Goal: Task Accomplishment & Management: Manage account settings

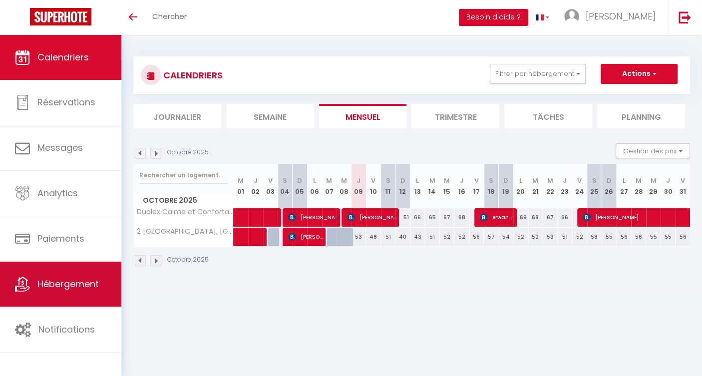
click at [73, 287] on span "Hébergement" at bounding box center [67, 283] width 61 height 12
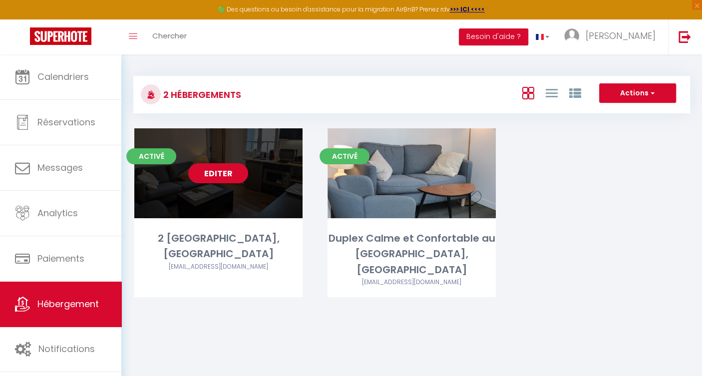
click at [221, 176] on link "Editer" at bounding box center [218, 173] width 60 height 20
select select "3"
select select "2"
select select "1"
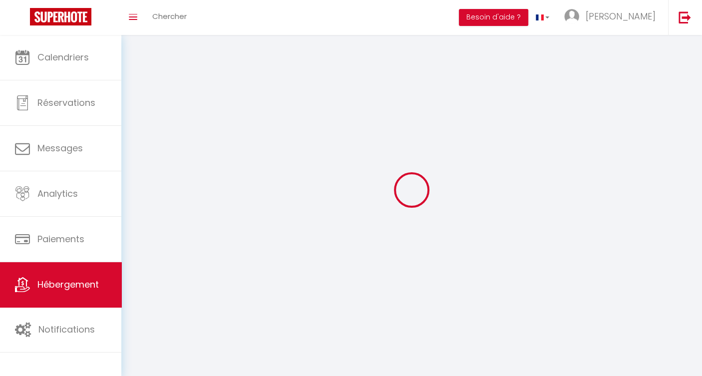
select select
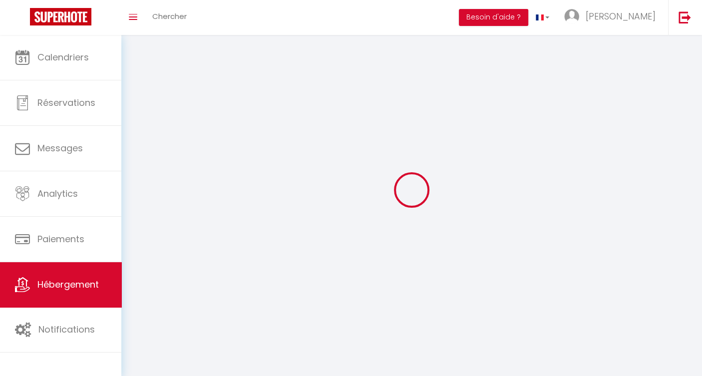
select select
checkbox input "false"
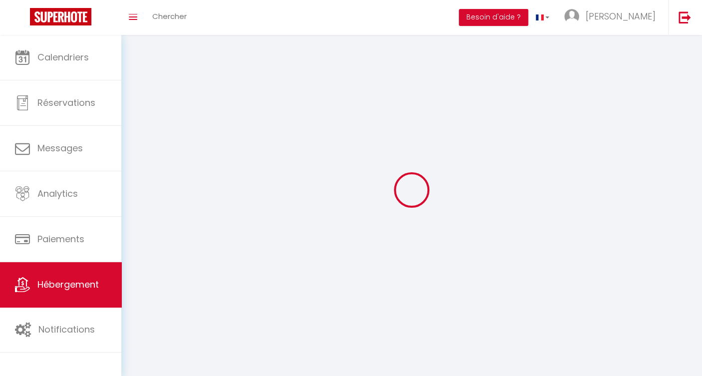
select select
select select "1"
select select
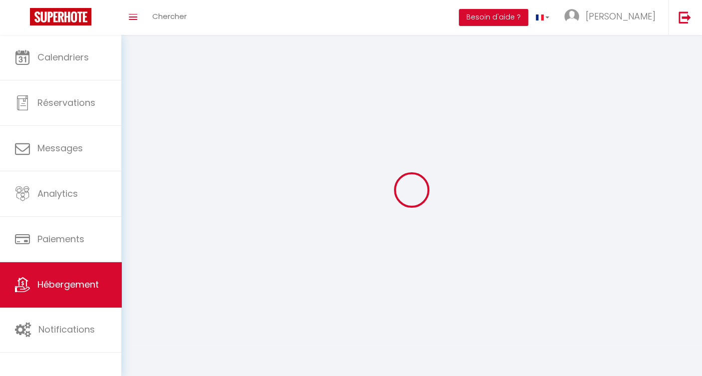
select select
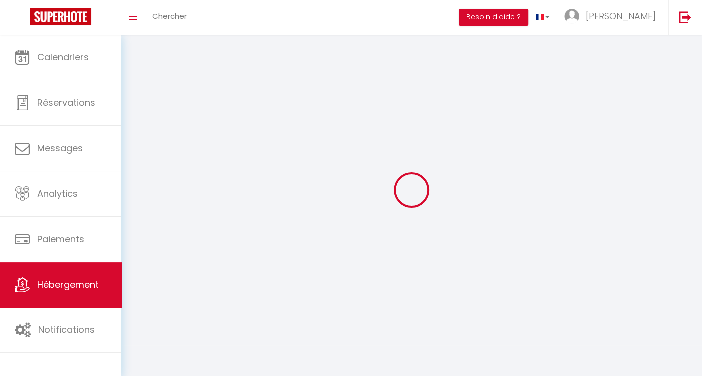
checkbox input "false"
select select "28"
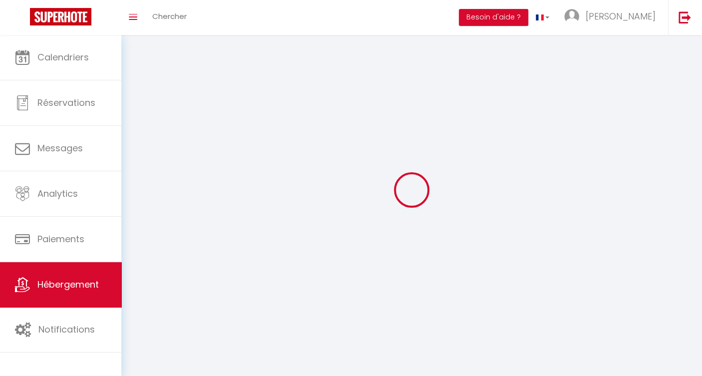
select select
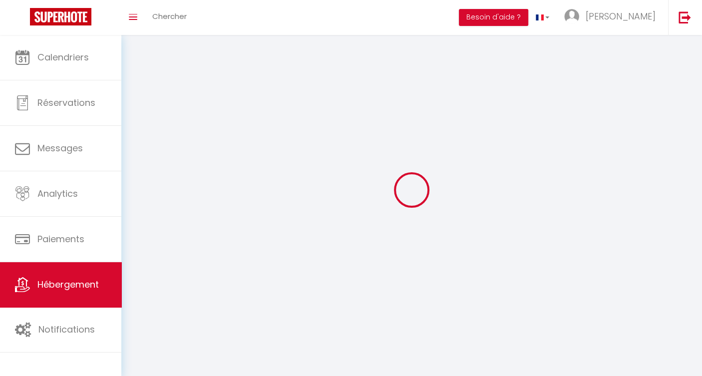
select select
checkbox input "false"
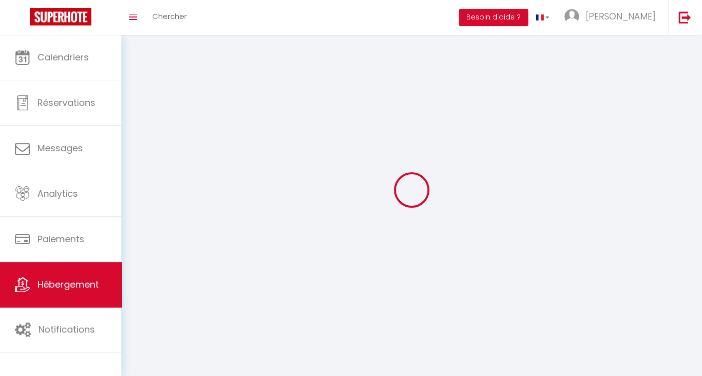
checkbox input "false"
select select
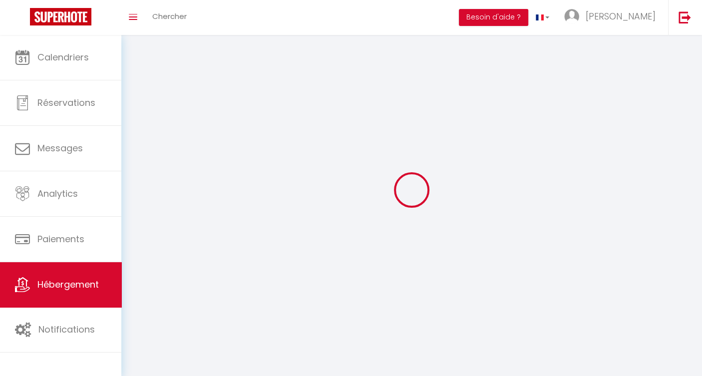
select select
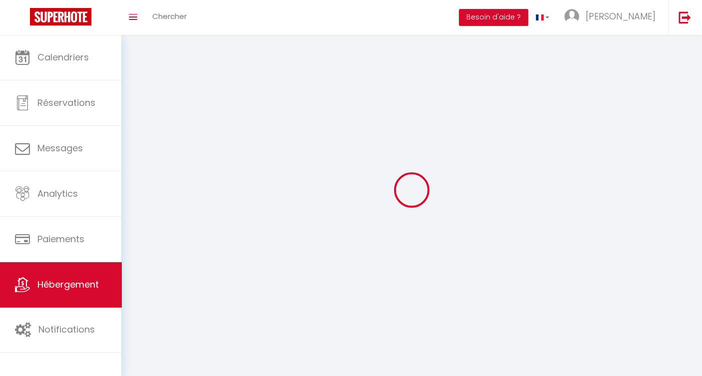
checkbox input "false"
select select
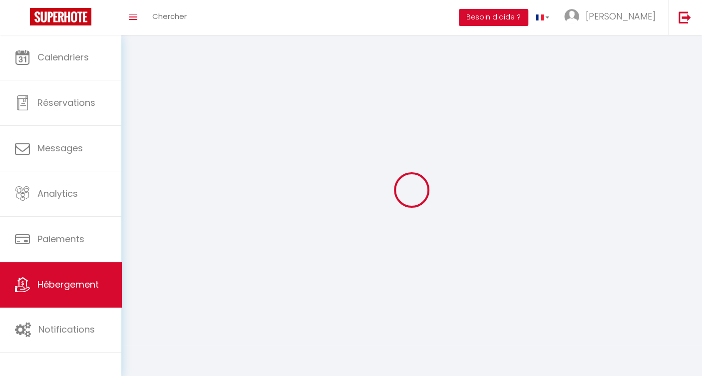
select select
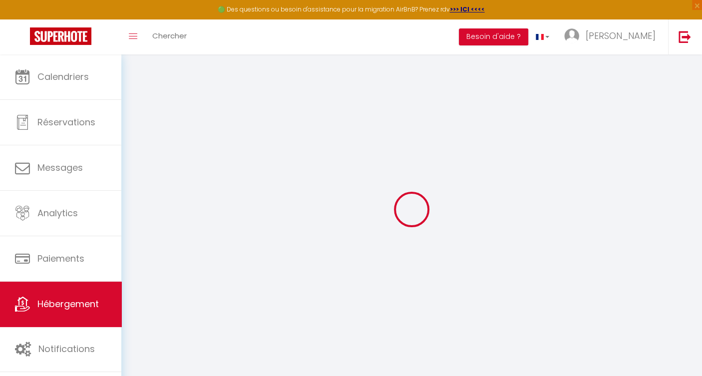
type input "2 [GEOGRAPHIC_DATA], [GEOGRAPHIC_DATA]"
type input "[PERSON_NAME]"
type input "[STREET_ADDRESS][PERSON_NAME]"
type input "60200"
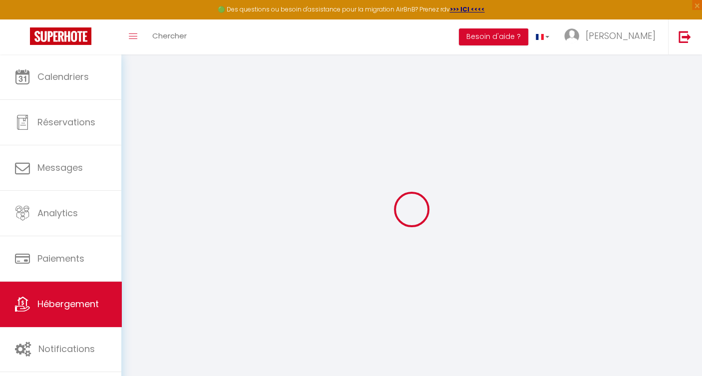
type input "[GEOGRAPHIC_DATA]"
select select "2"
select select "1"
type input "40"
type input "20"
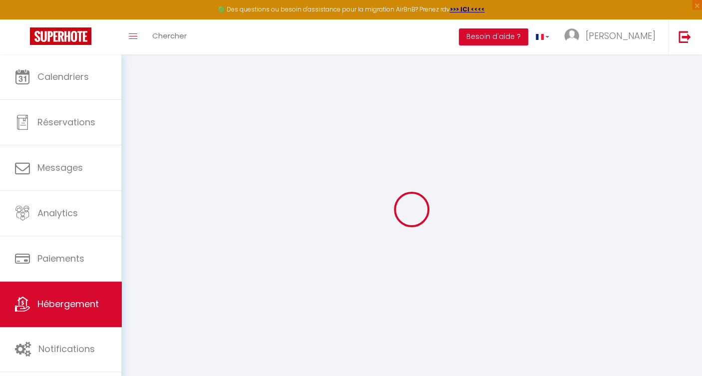
type input "45"
type input "0.75"
type input "400"
select select
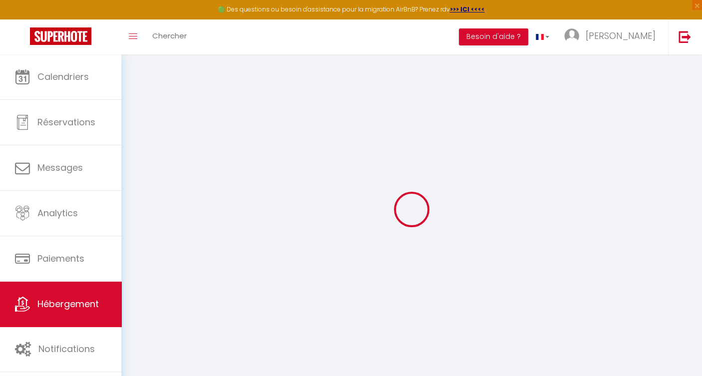
select select
type input "[STREET_ADDRESS][PERSON_NAME]"
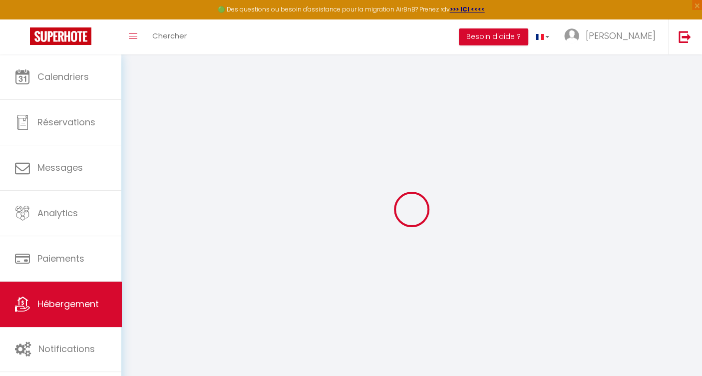
type input "06280"
type input "Margny les Compiègne"
type input "[EMAIL_ADDRESS][DOMAIN_NAME]"
select select "9090"
checkbox input "false"
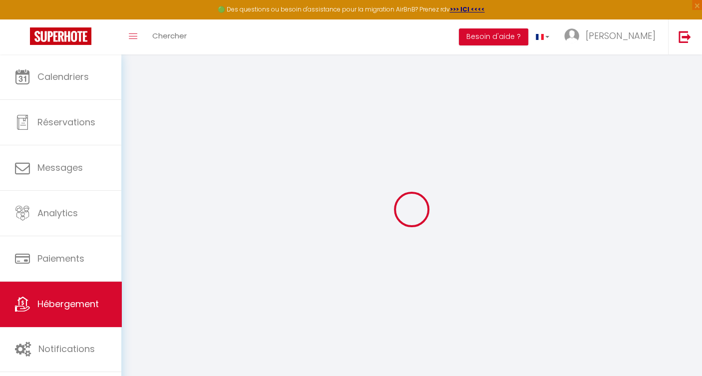
checkbox input "false"
type input "0"
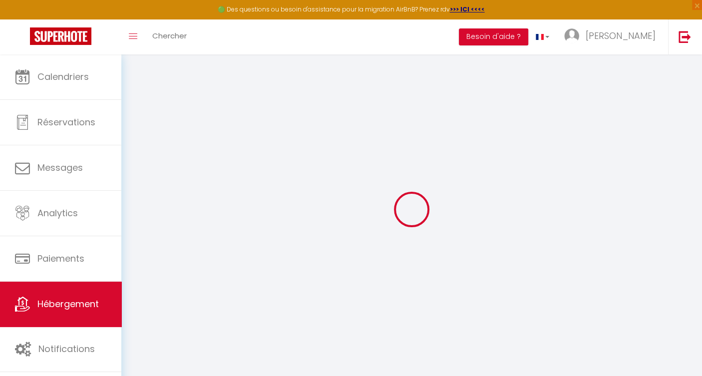
type input "0"
select select "Nuki"
type input "[EMAIL_ADDRESS][DOMAIN_NAME]"
checkbox input "true"
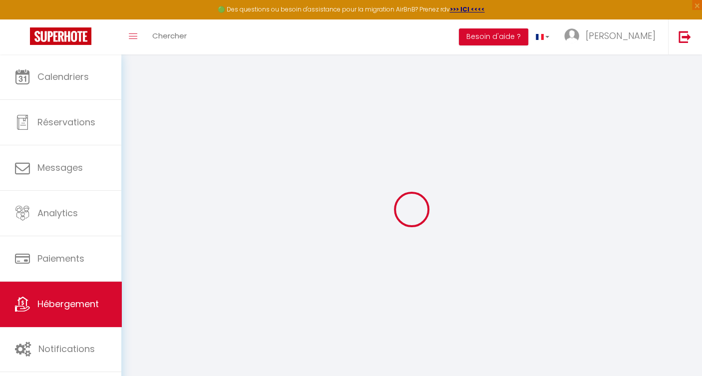
select select "15383"
select select
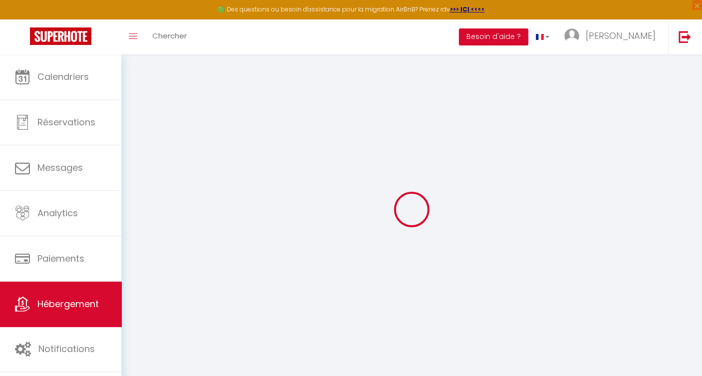
select select
checkbox input "false"
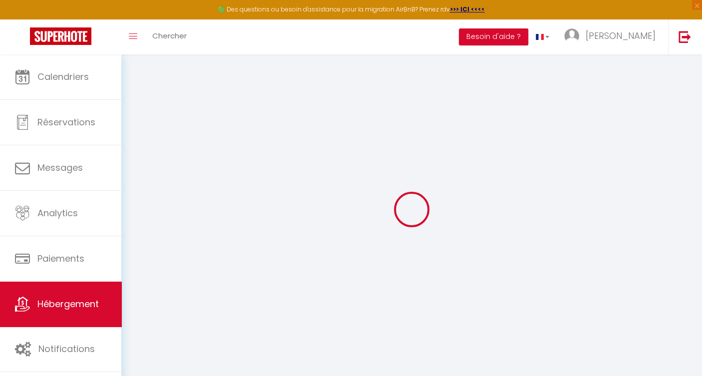
checkbox input "false"
select select
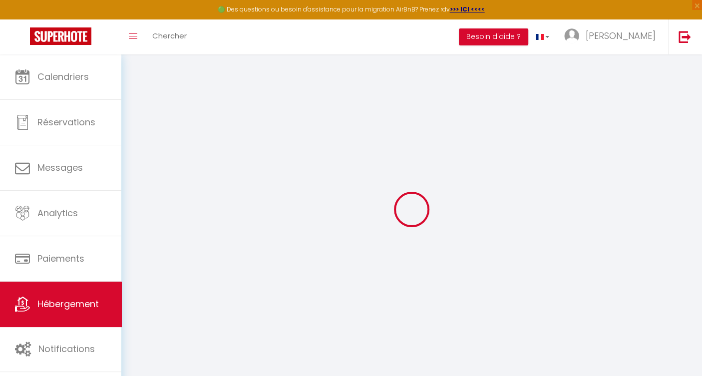
select select
checkbox input "false"
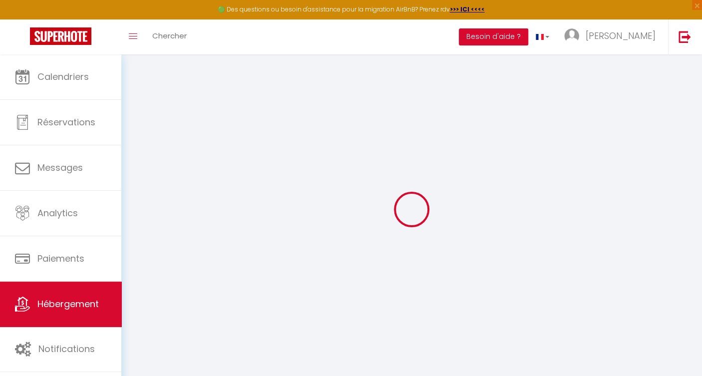
checkbox input "false"
select select "15:00"
select select "23:00"
select select "11:00"
select select "30"
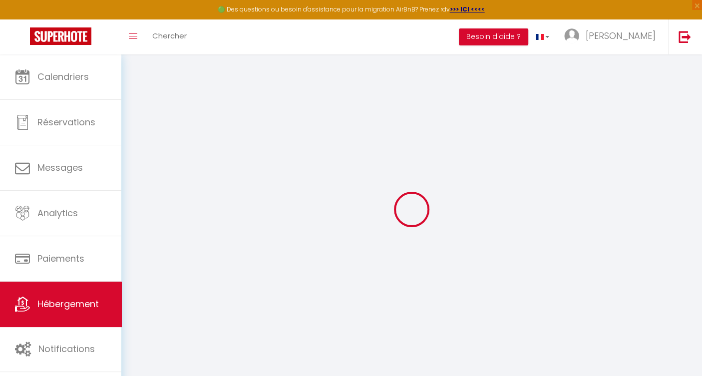
select select "60"
select select "18:00"
checkbox input "false"
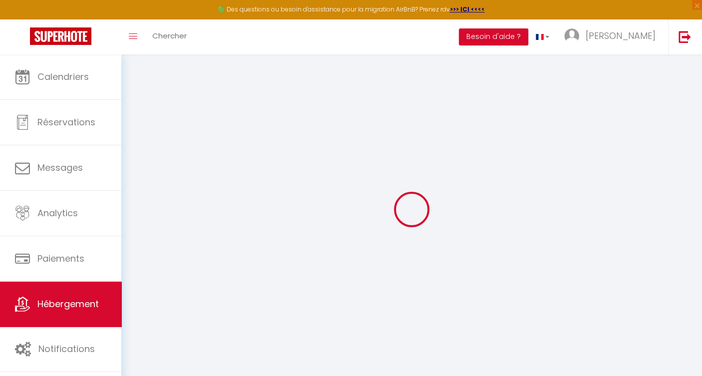
checkbox input "false"
checkbox input "true"
checkbox input "false"
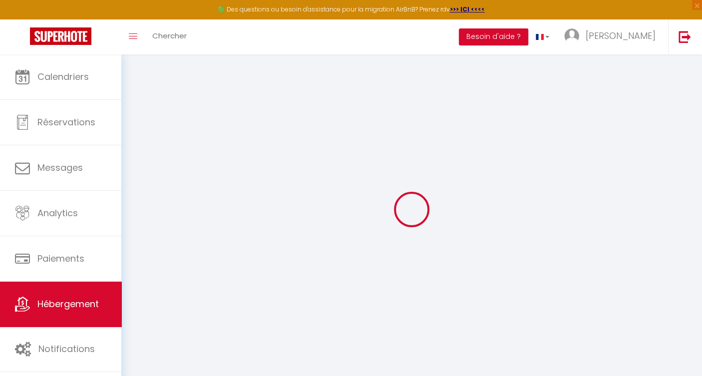
checkbox input "true"
checkbox input "false"
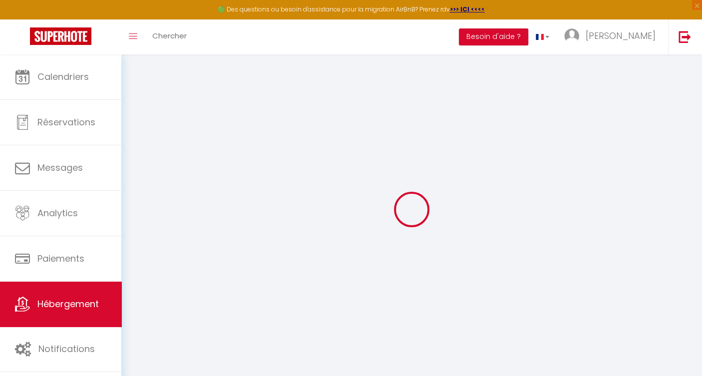
checkbox input "false"
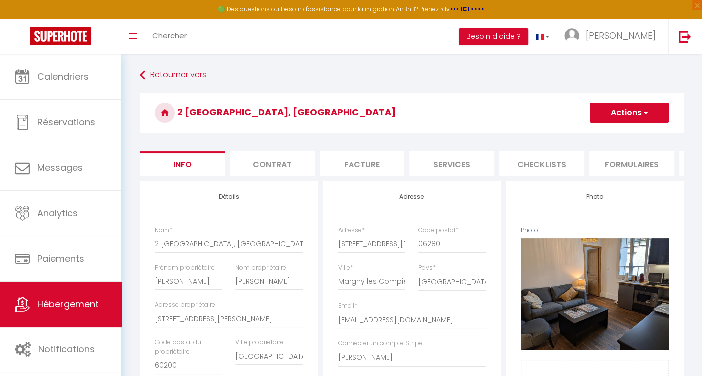
click at [460, 164] on li "Services" at bounding box center [451, 163] width 85 height 24
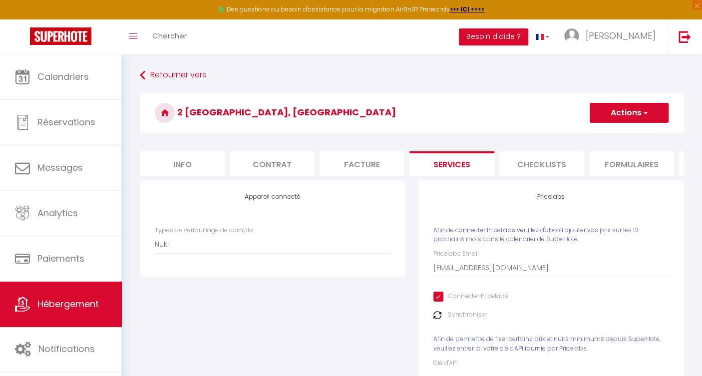
checkbox input "true"
checkbox input "false"
checkbox input "true"
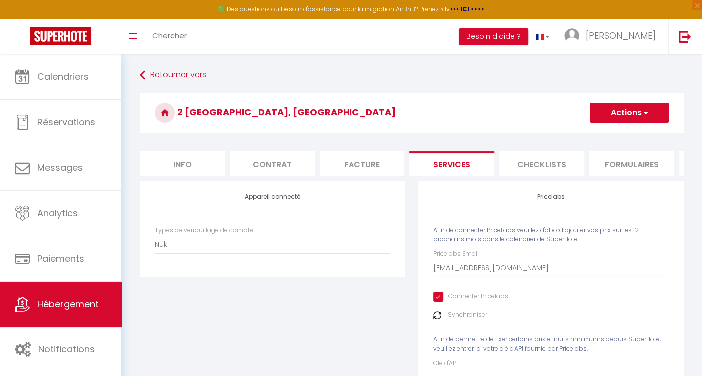
checkbox input "true"
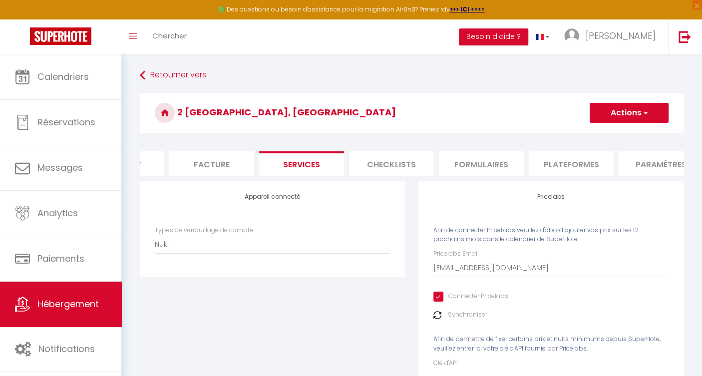
scroll to position [0, 155]
click at [568, 159] on li "Plateformes" at bounding box center [565, 163] width 85 height 24
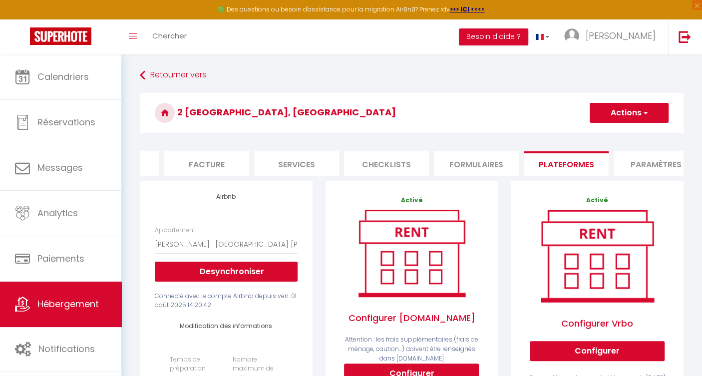
select select
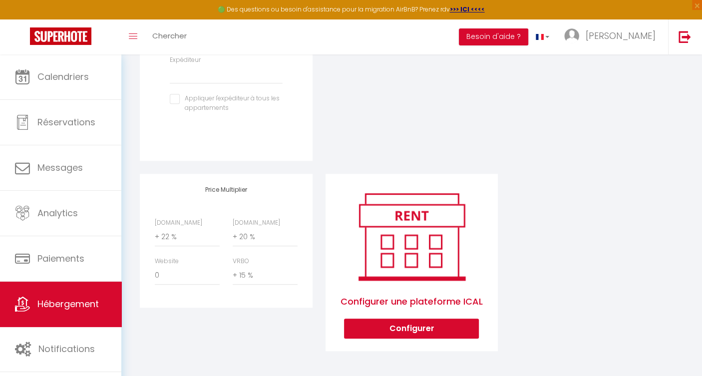
scroll to position [425, 0]
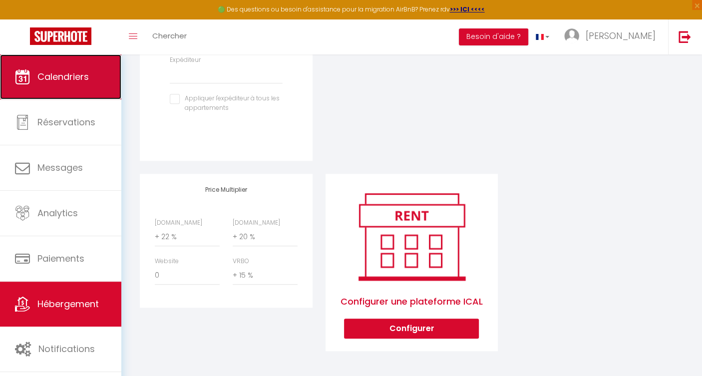
click at [71, 77] on span "Calendriers" at bounding box center [62, 76] width 51 height 12
